Goal: Transaction & Acquisition: Obtain resource

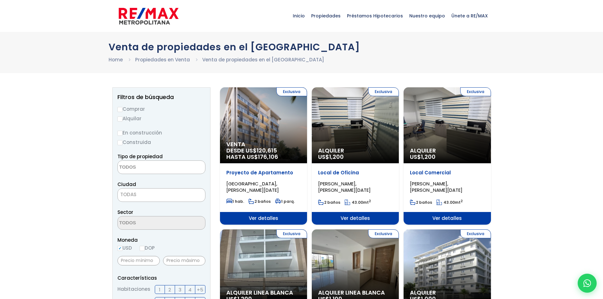
select select
drag, startPoint x: 58, startPoint y: 195, endPoint x: 57, endPoint y: 119, distance: 76.6
click at [378, 13] on span "Préstamos Hipotecarios" at bounding box center [375, 15] width 62 height 19
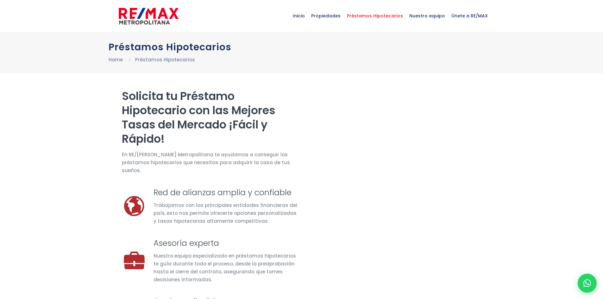
select select "DO"
